Goal: Information Seeking & Learning: Learn about a topic

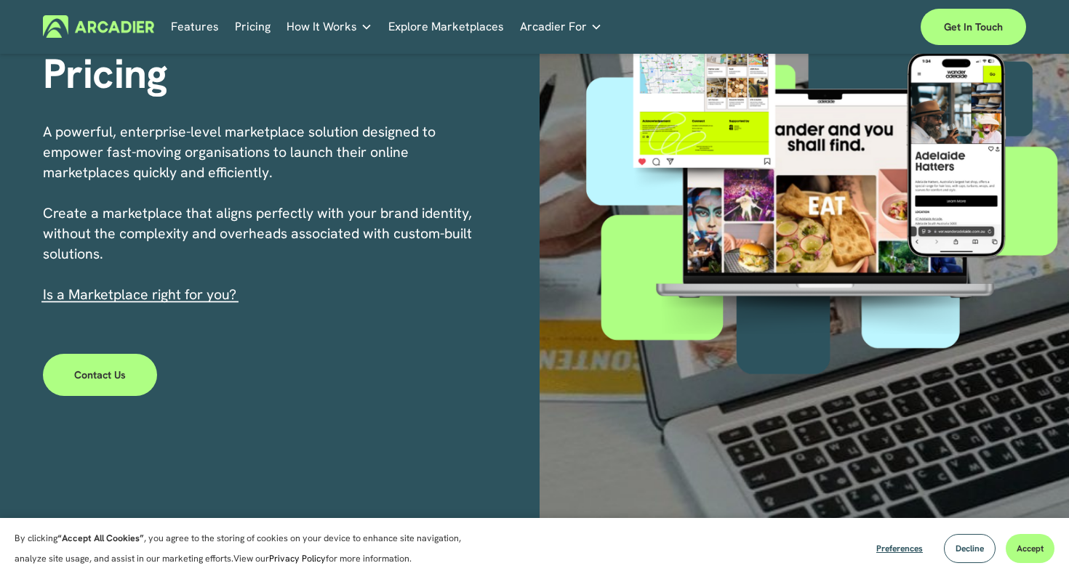
scroll to position [230, 0]
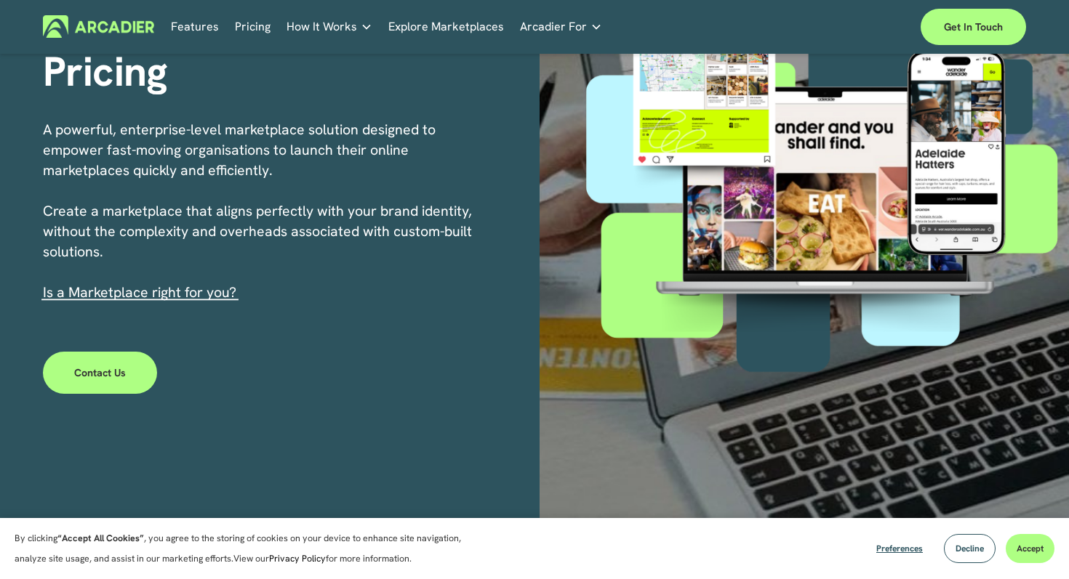
click at [252, 36] on link "Pricing" at bounding box center [253, 26] width 36 height 23
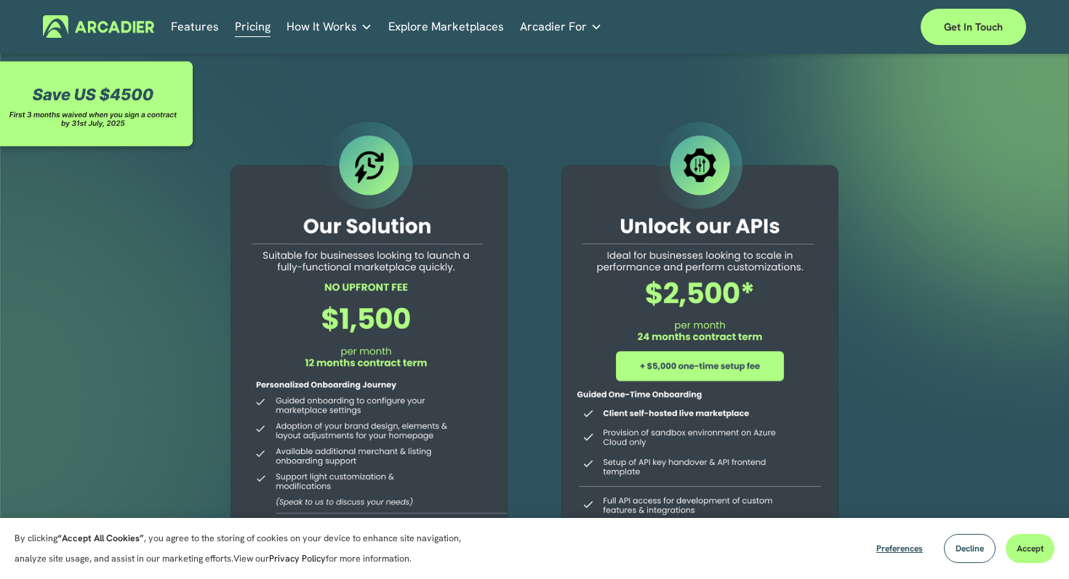
click at [443, 30] on link "Explore Marketplaces" at bounding box center [446, 26] width 116 height 23
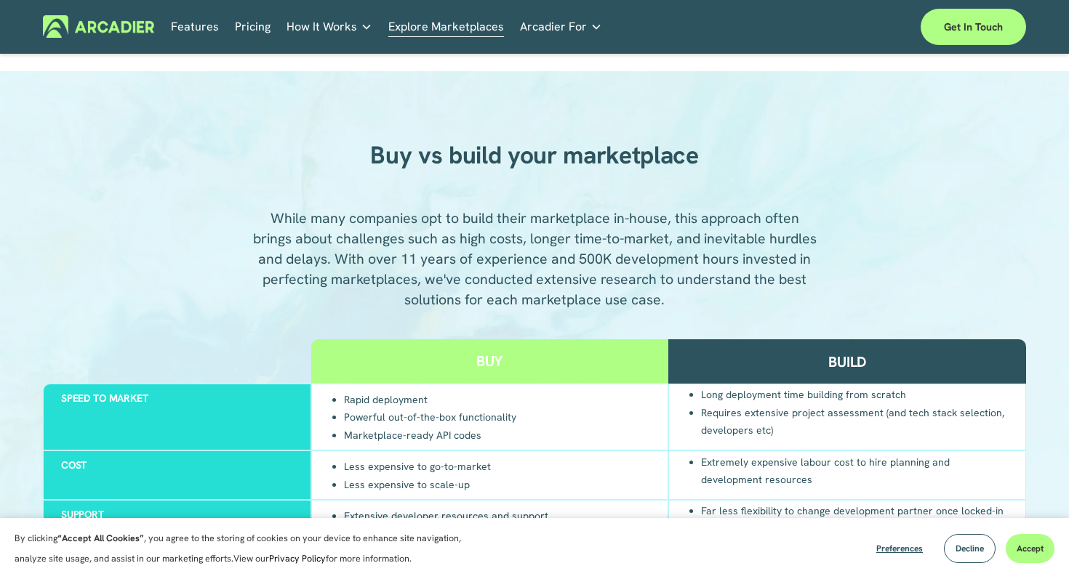
scroll to position [574, 0]
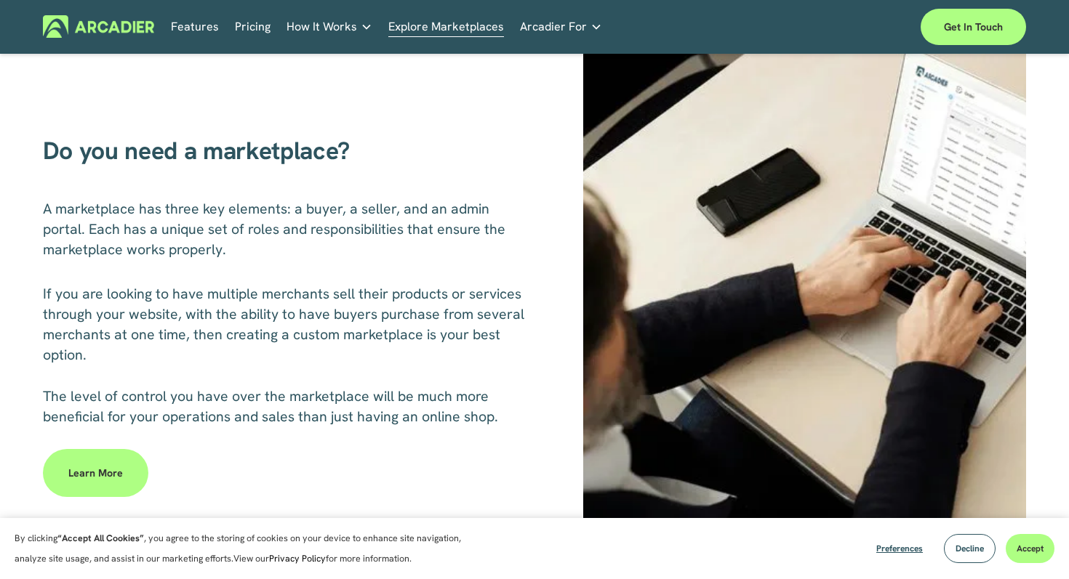
click at [198, 20] on link "Features" at bounding box center [195, 26] width 48 height 23
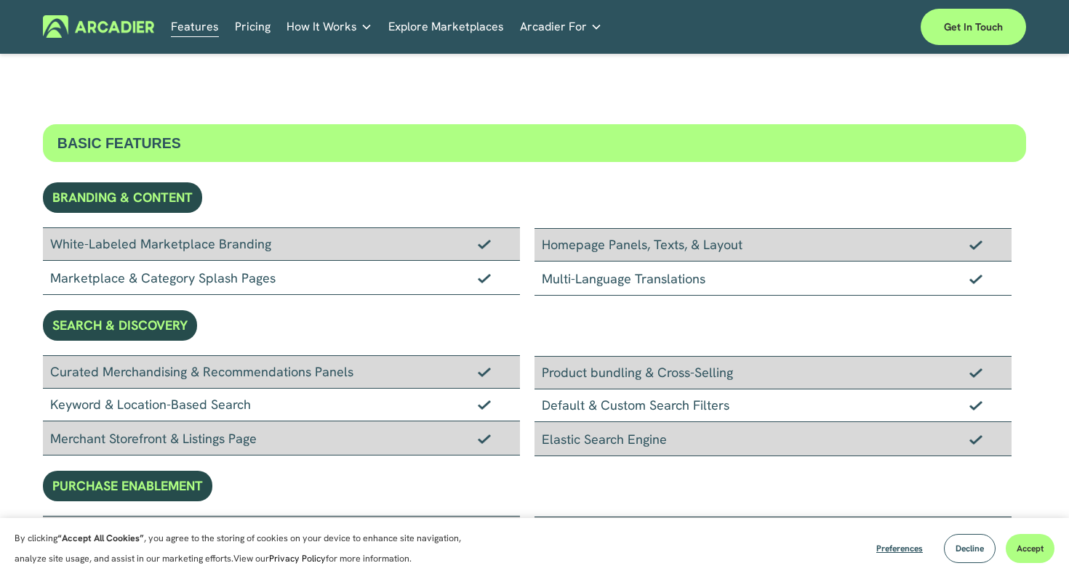
click at [269, 42] on div "Features Pricing How It Works Partners" at bounding box center [534, 27] width 983 height 36
click at [307, 28] on span "How It Works" at bounding box center [321, 27] width 71 height 20
click at [96, 32] on img at bounding box center [98, 26] width 111 height 23
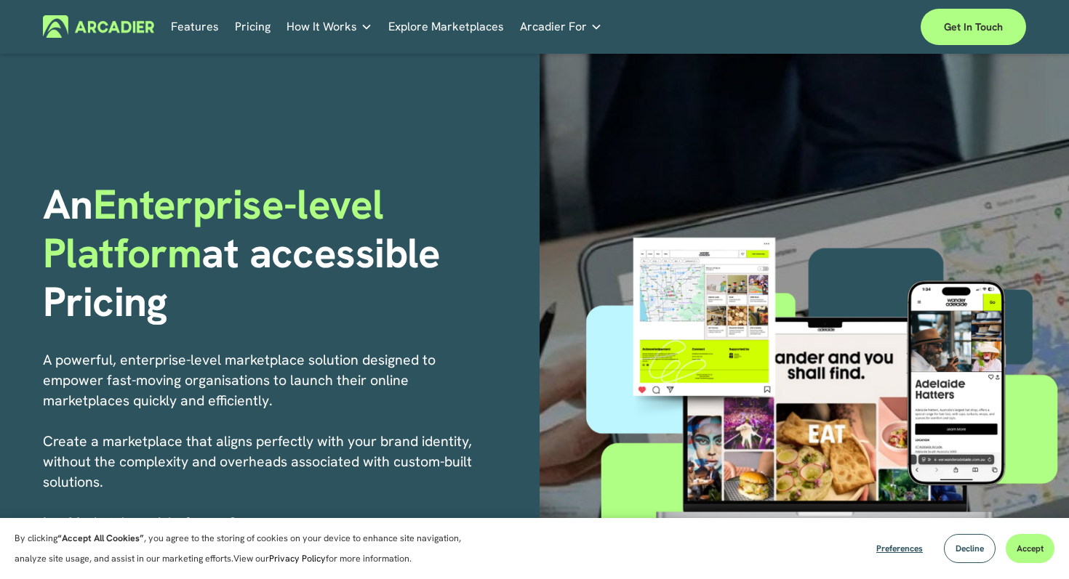
click at [244, 20] on link "Pricing" at bounding box center [253, 26] width 36 height 23
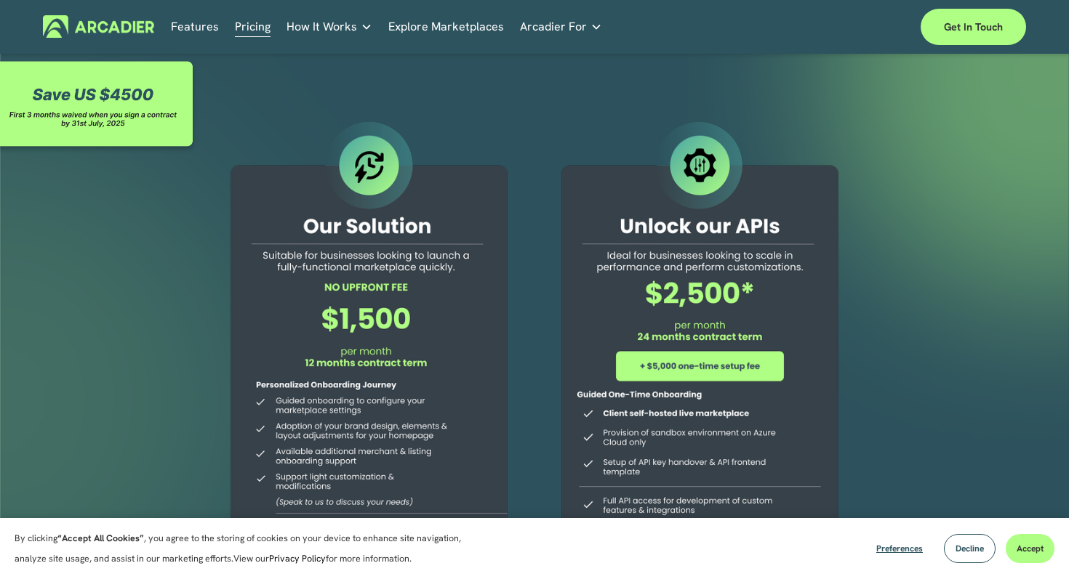
scroll to position [489, 0]
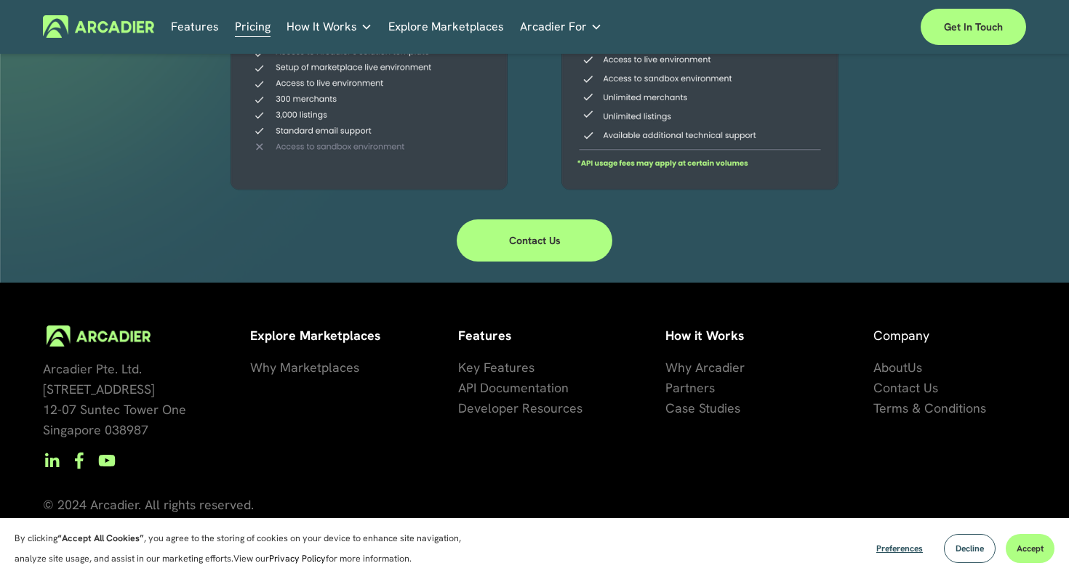
click at [692, 406] on span "se Studies" at bounding box center [711, 408] width 58 height 17
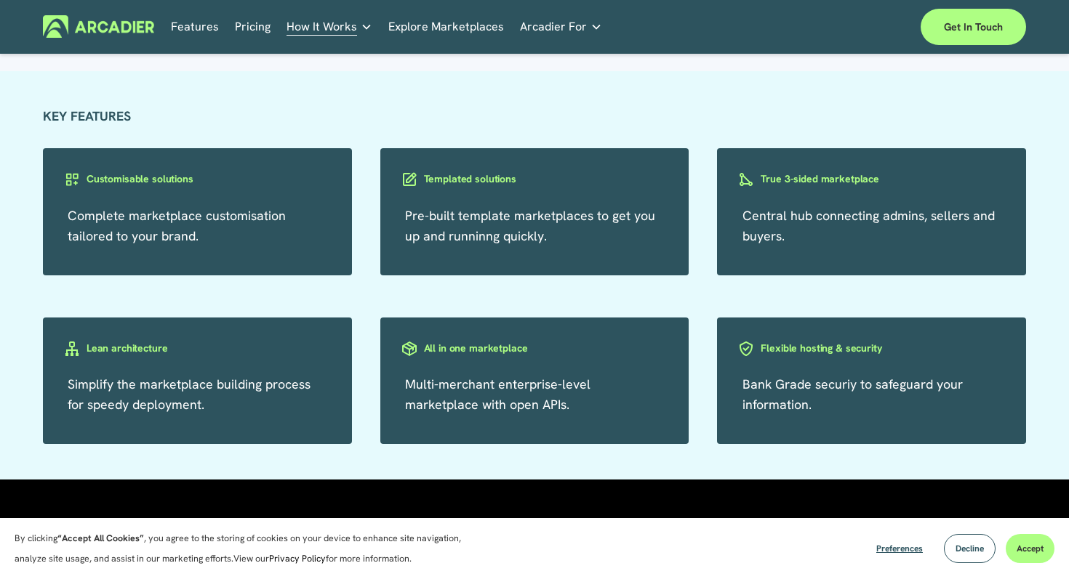
scroll to position [789, 0]
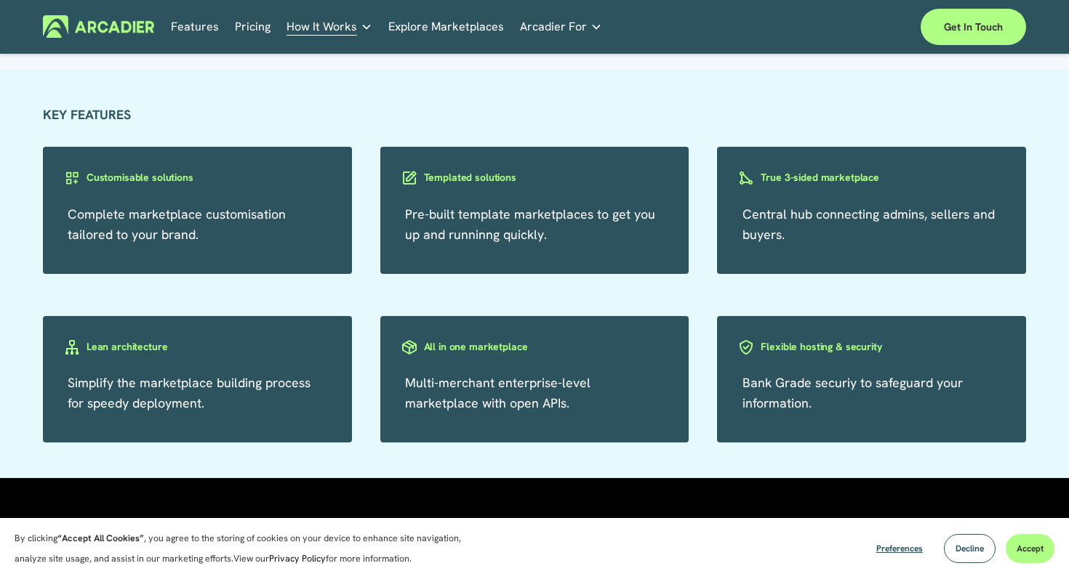
click at [252, 32] on link "Pricing" at bounding box center [253, 26] width 36 height 23
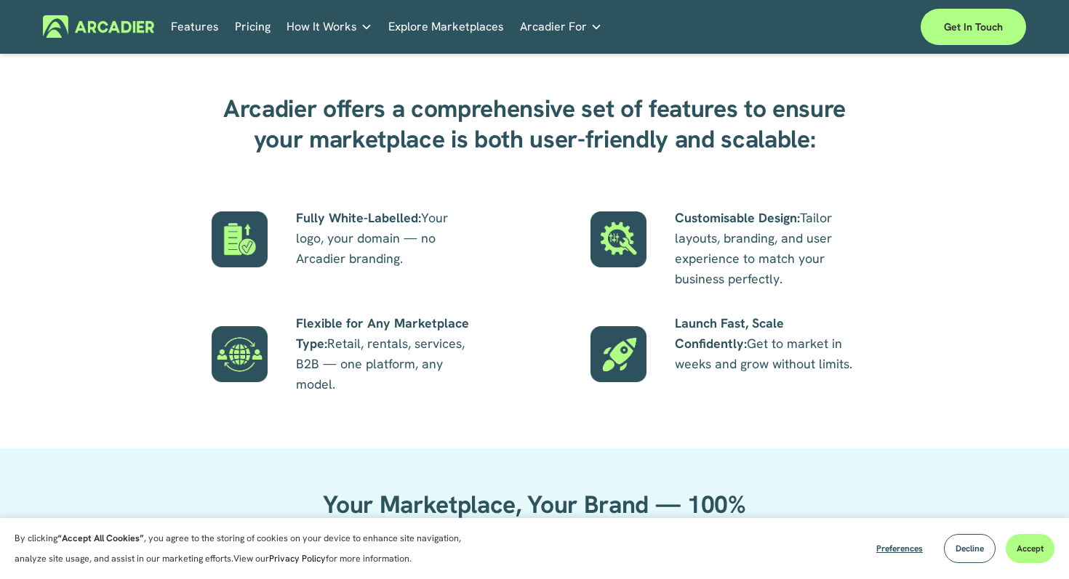
scroll to position [1230, 0]
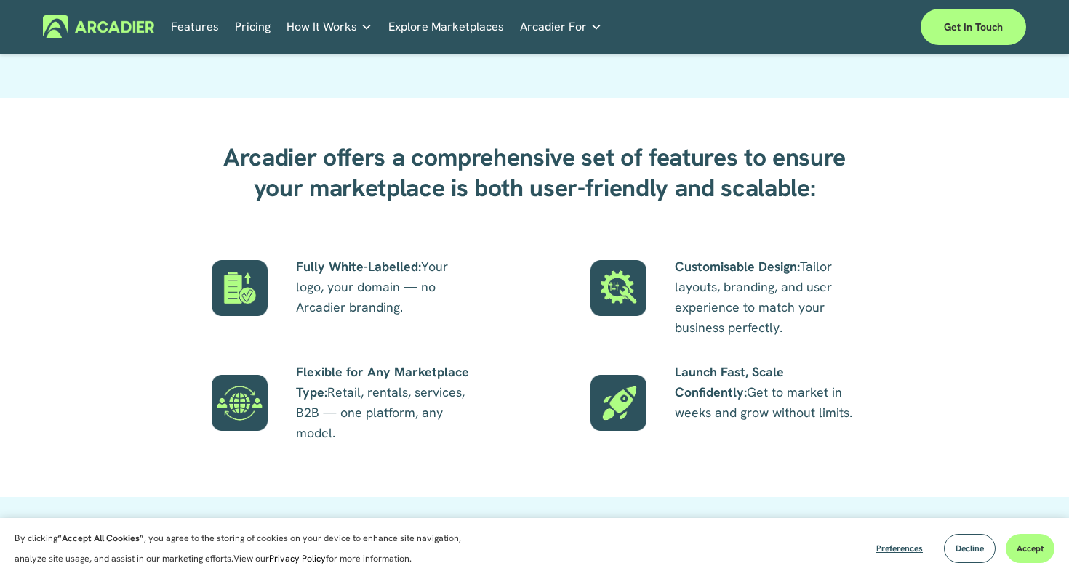
click at [246, 9] on div "Features Pricing How It Works Partners" at bounding box center [534, 27] width 983 height 36
click at [249, 35] on link "Pricing" at bounding box center [253, 26] width 36 height 23
